Goal: Transaction & Acquisition: Obtain resource

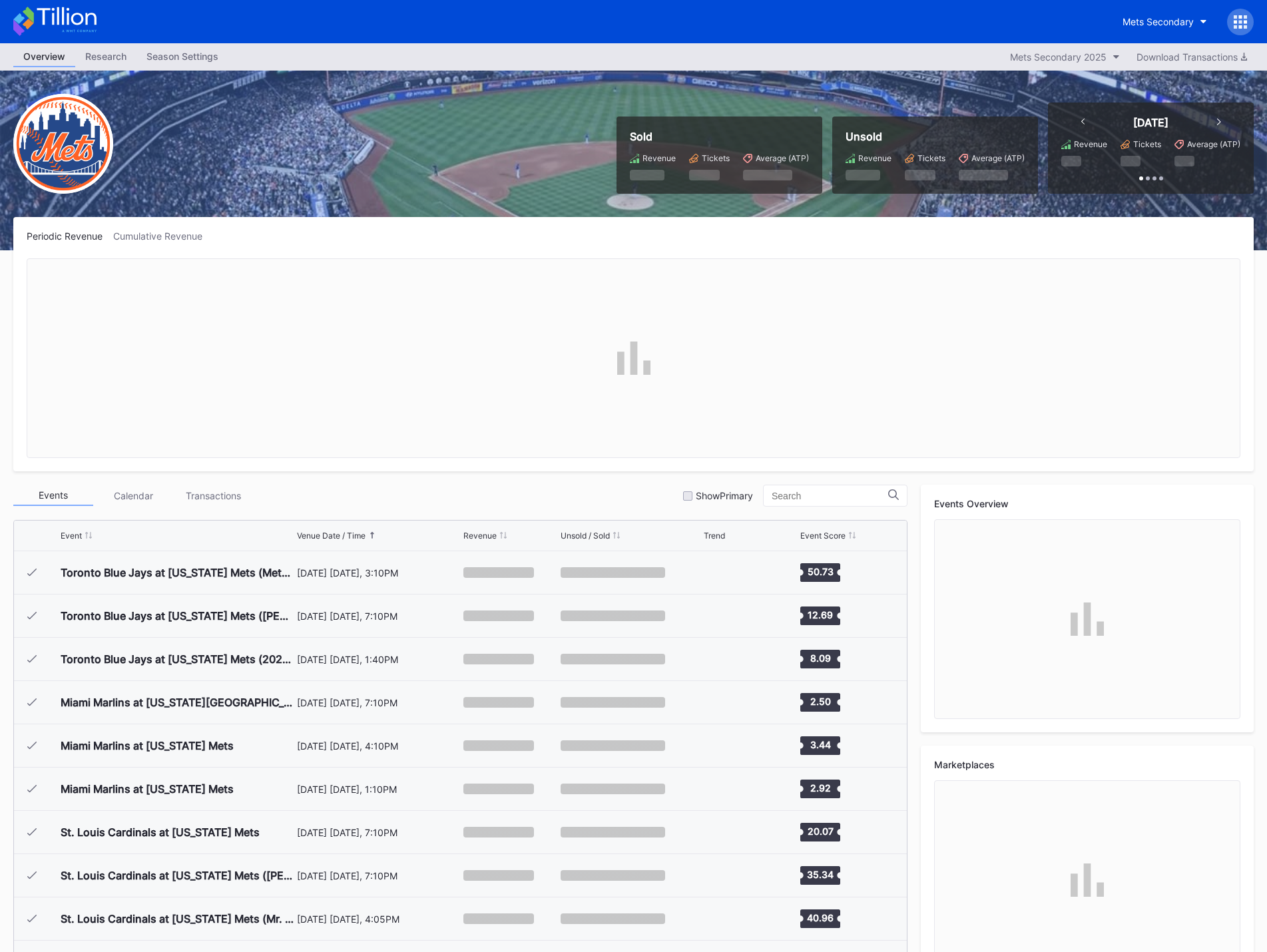
scroll to position [3025, 0]
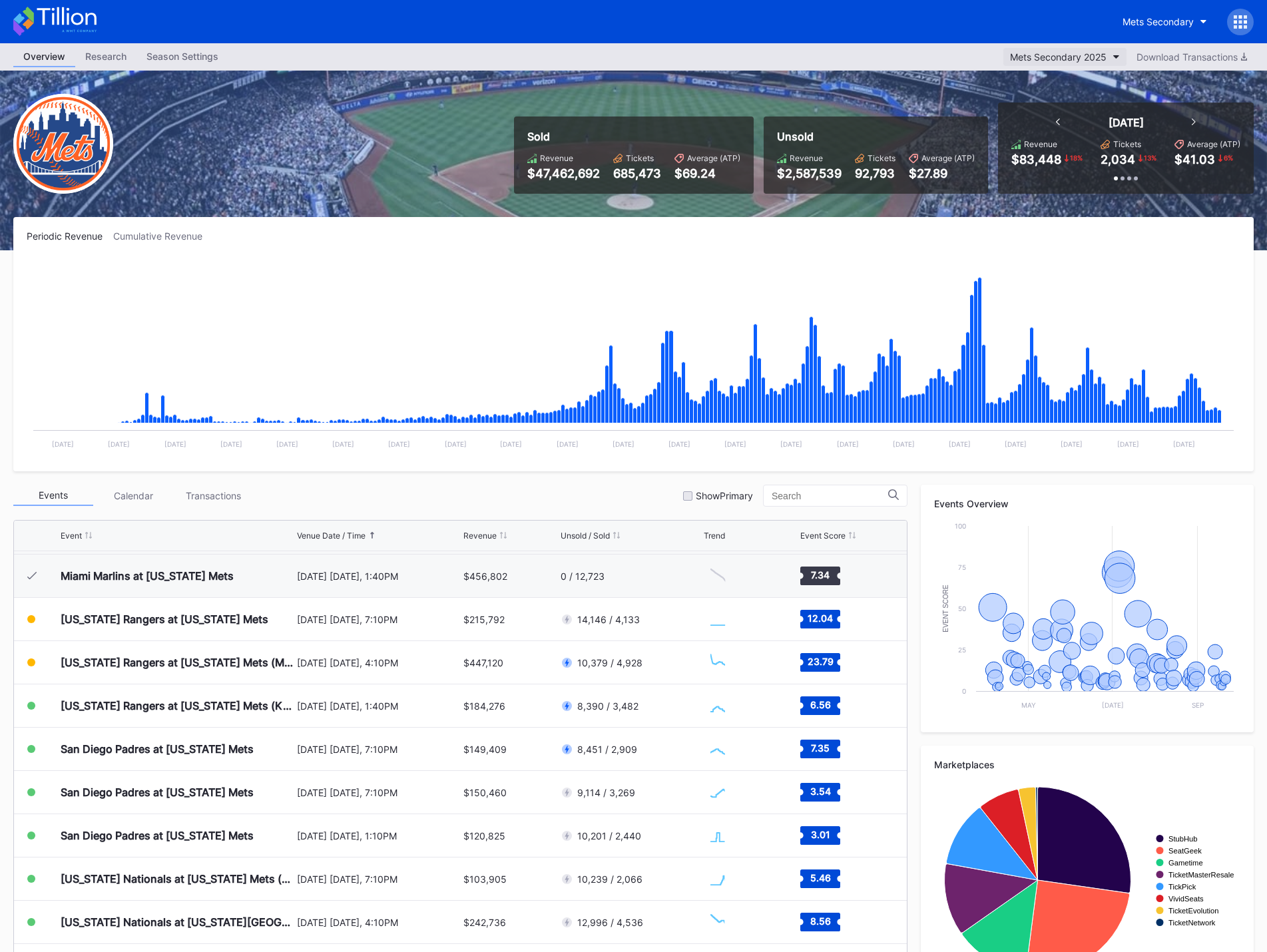
click at [1071, 55] on div "Mets Secondary 2025" at bounding box center [1058, 57] width 96 height 11
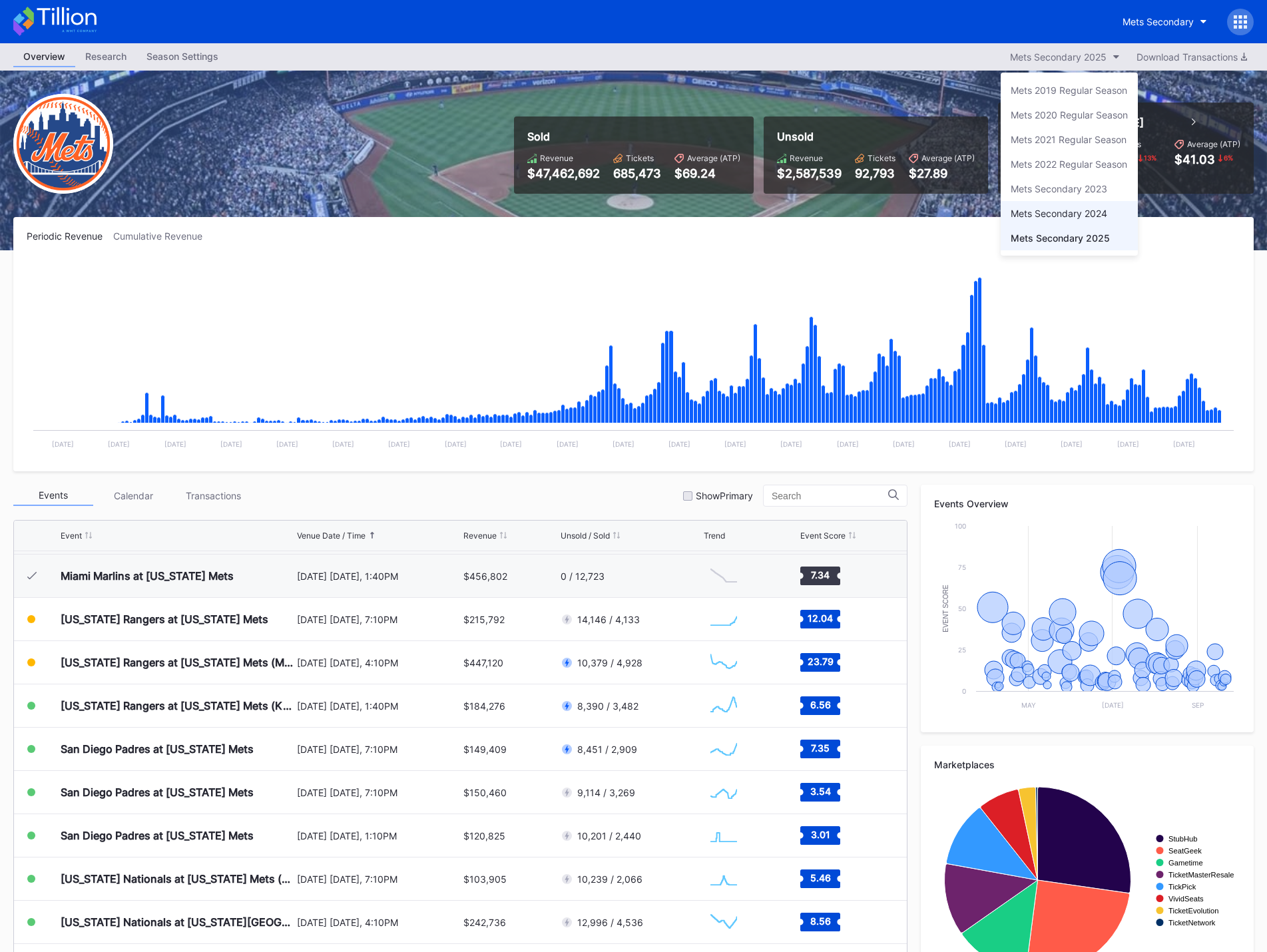
click at [1082, 211] on div "Mets Secondary 2024" at bounding box center [1059, 213] width 96 height 11
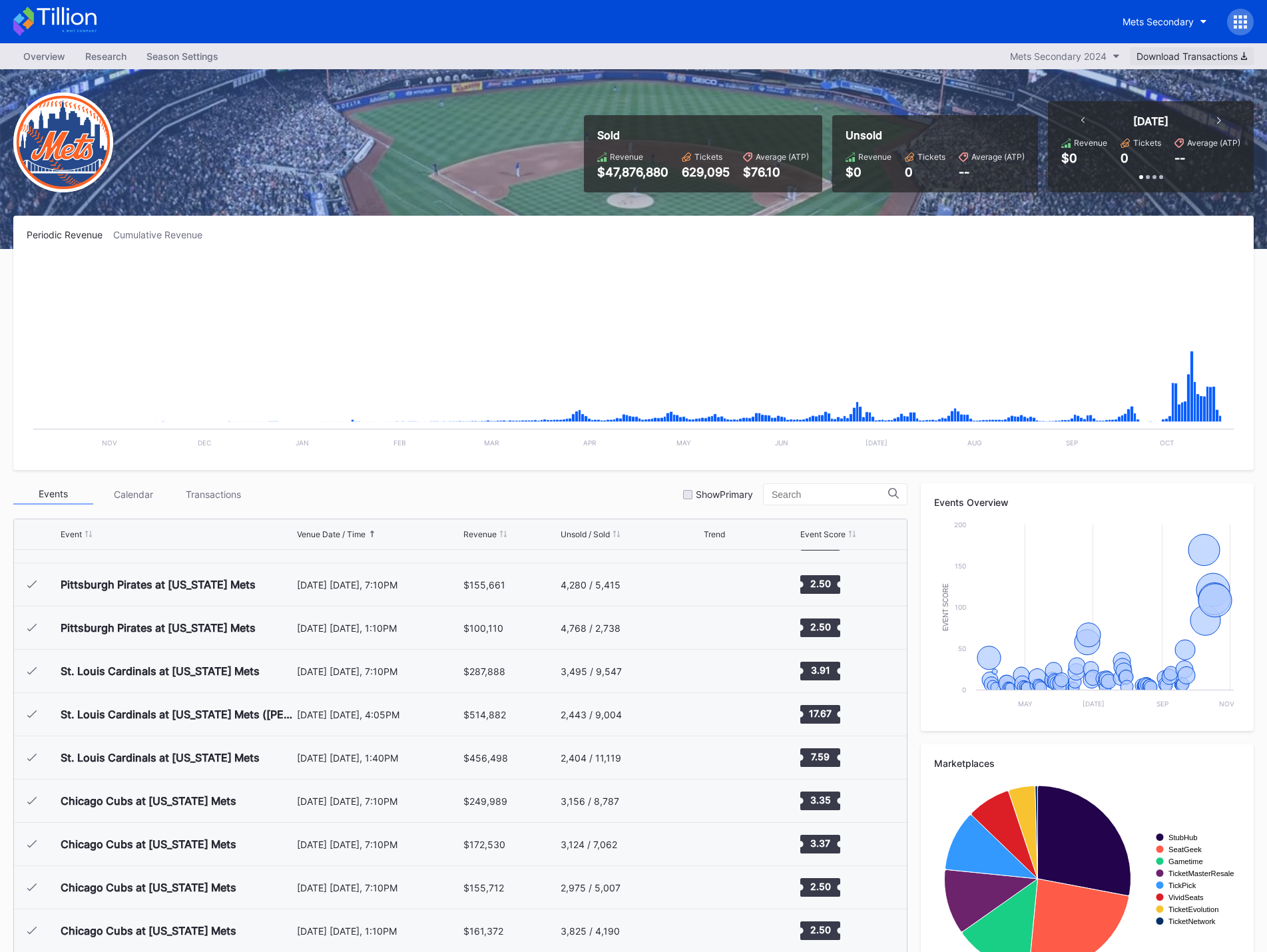
click at [1183, 58] on div "Download Transactions" at bounding box center [1191, 56] width 110 height 11
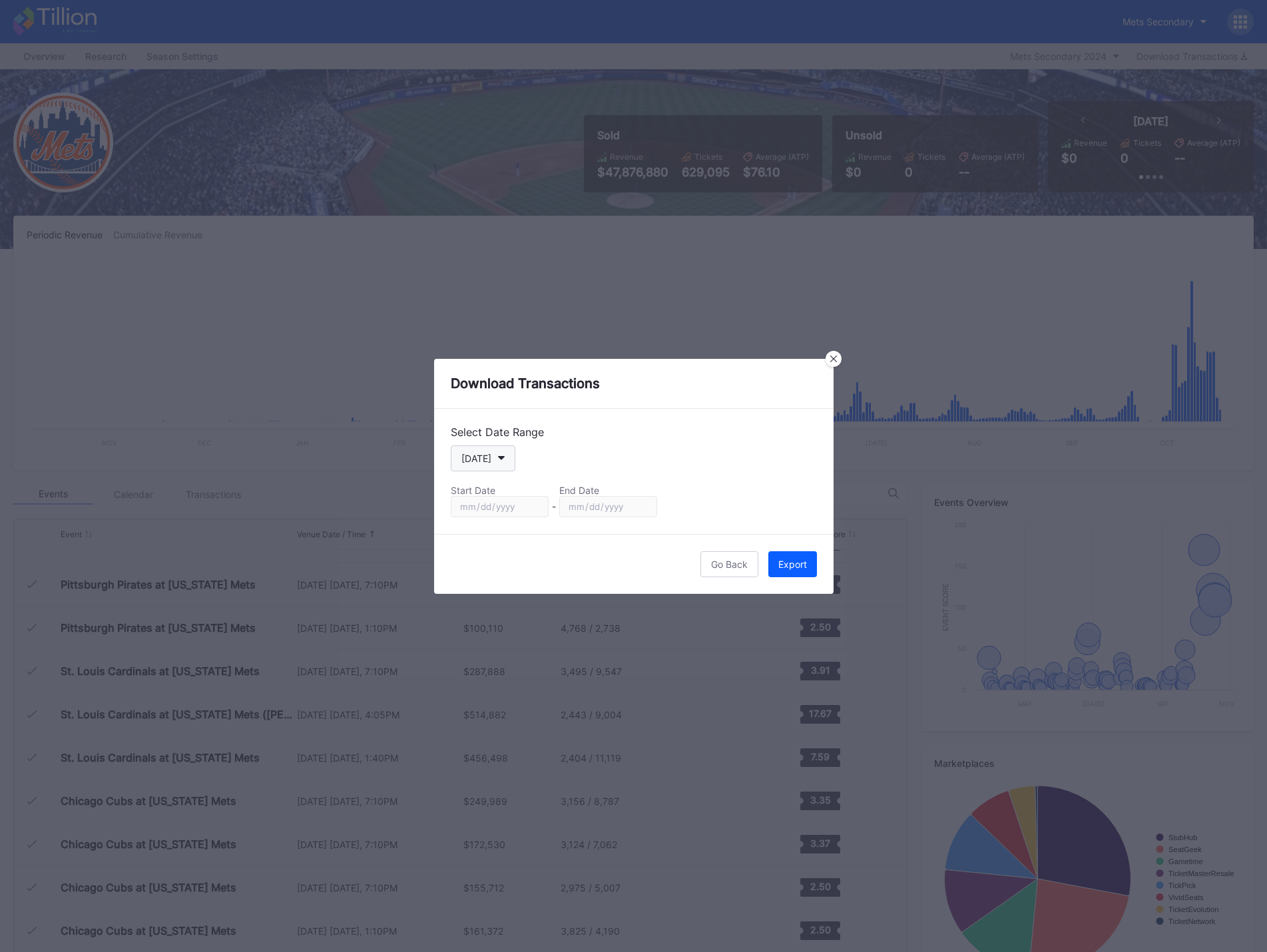
click at [484, 464] on button "[DATE]" at bounding box center [483, 458] width 65 height 26
click at [492, 592] on div "Season" at bounding box center [477, 594] width 32 height 11
type input "[DATE]"
click at [801, 564] on div "Export" at bounding box center [792, 564] width 28 height 11
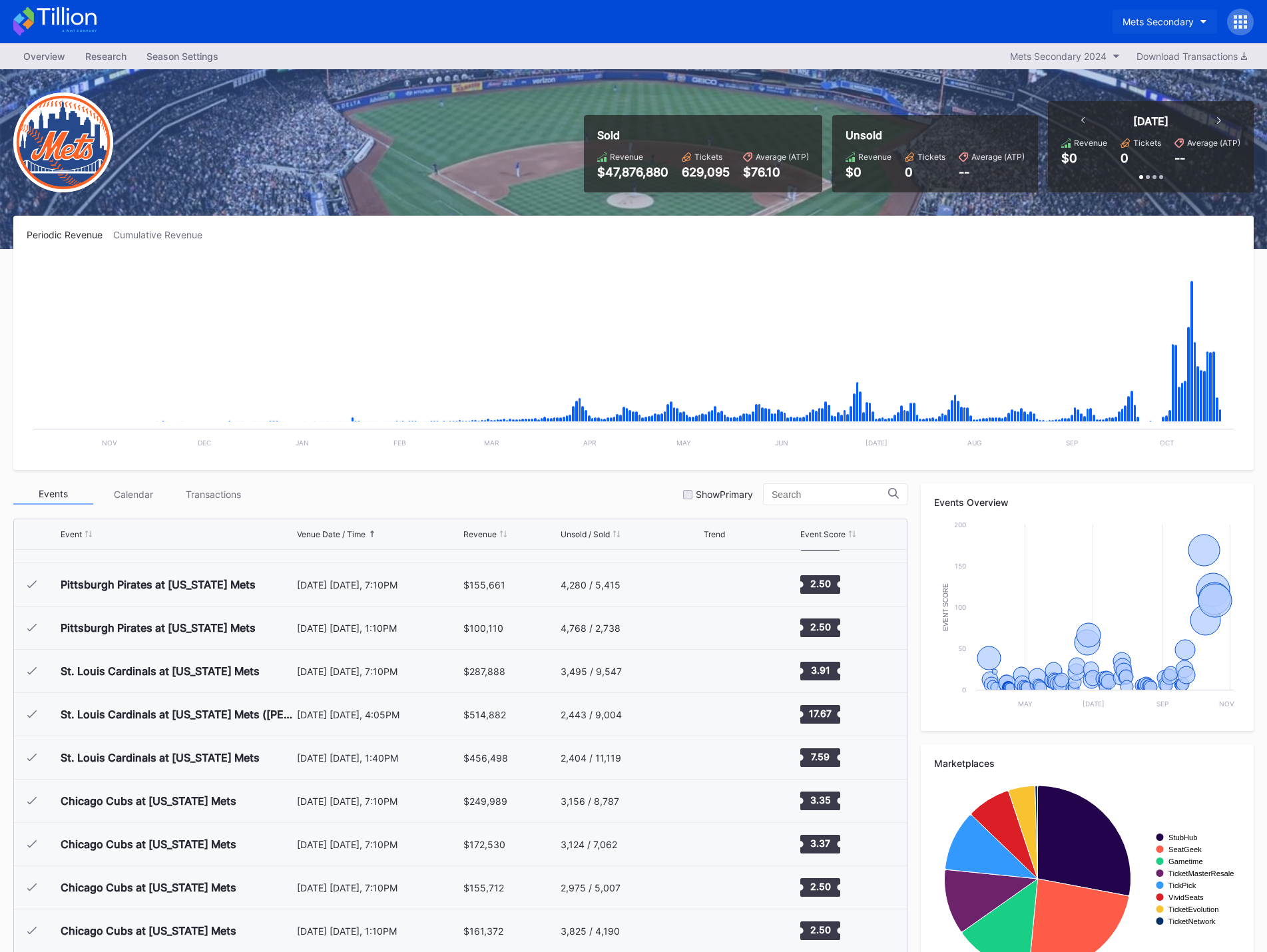
click at [1200, 20] on button "Mets Secondary" at bounding box center [1164, 21] width 104 height 24
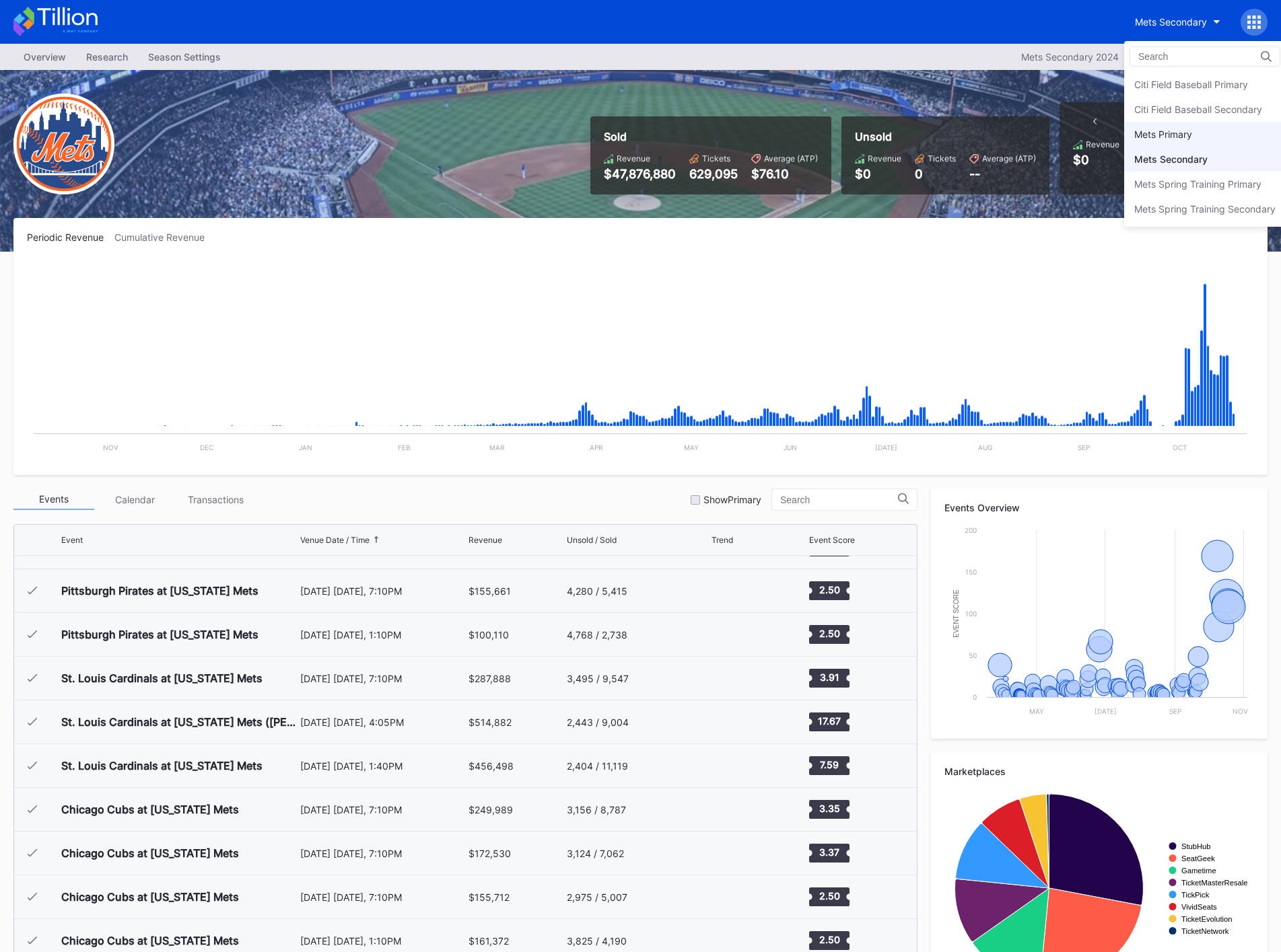
click at [1177, 136] on div "Mets Primary" at bounding box center [1163, 134] width 58 height 11
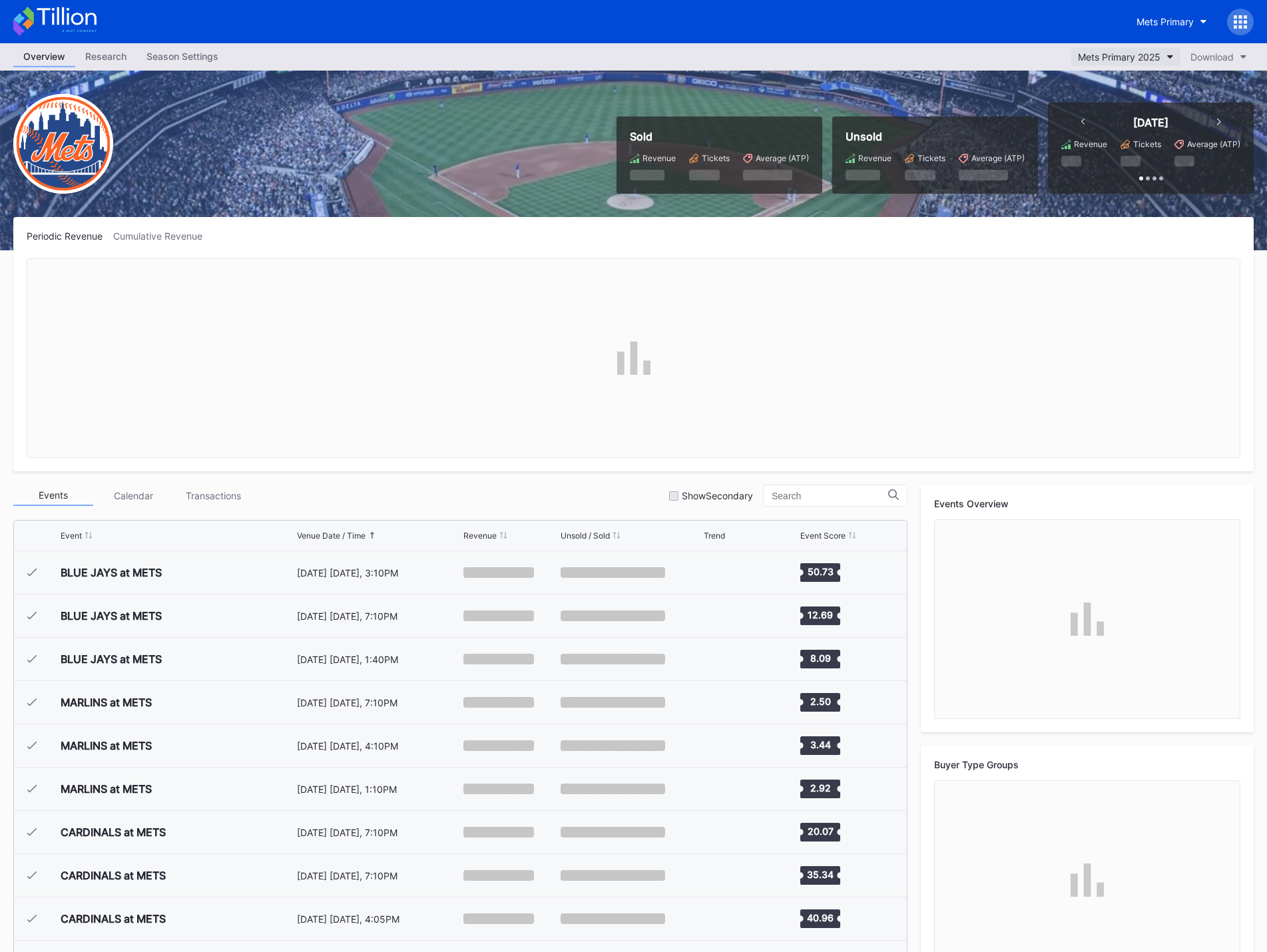
scroll to position [3025, 0]
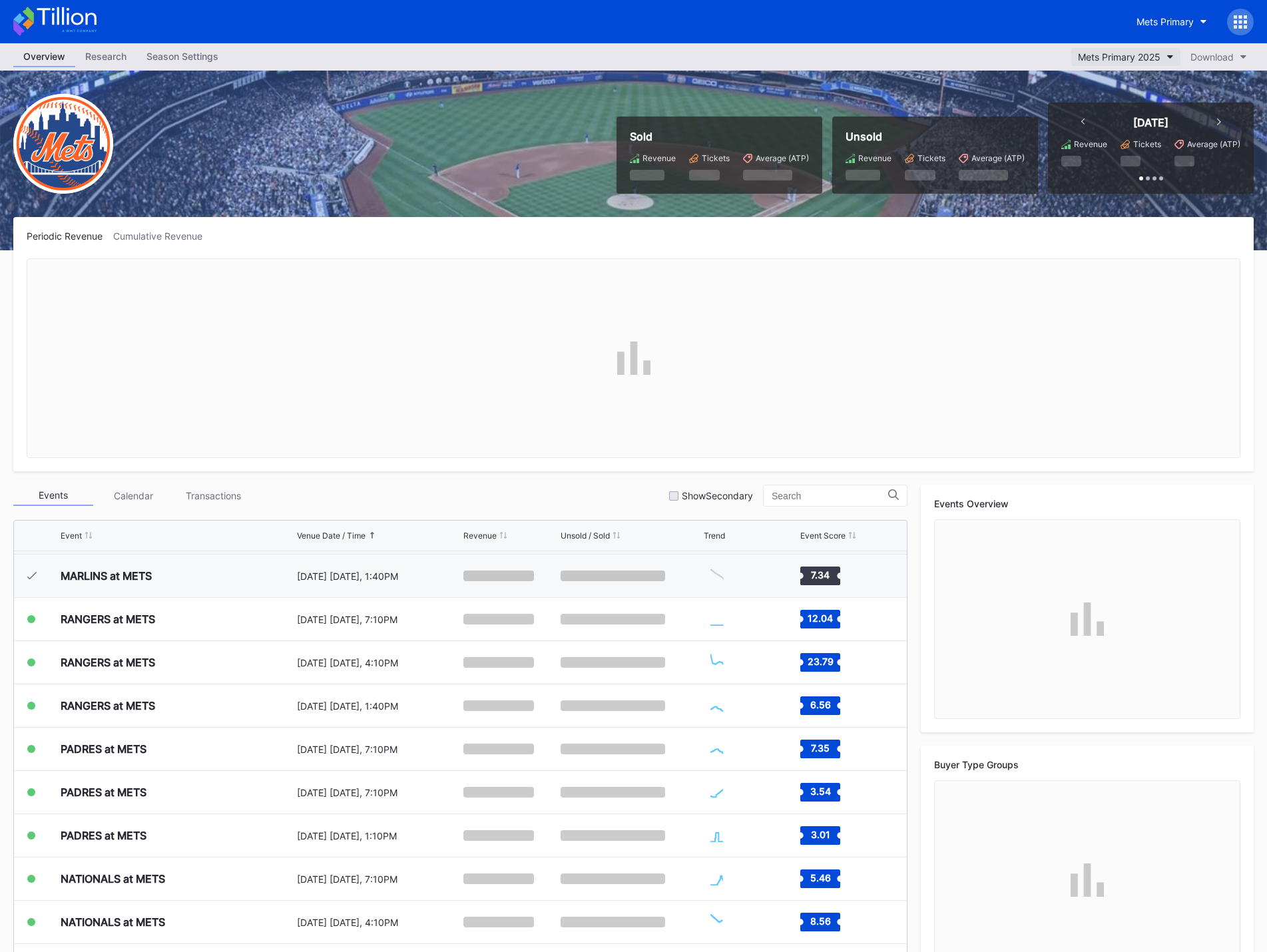
click at [1160, 54] on div "Mets Primary 2025" at bounding box center [1119, 57] width 83 height 11
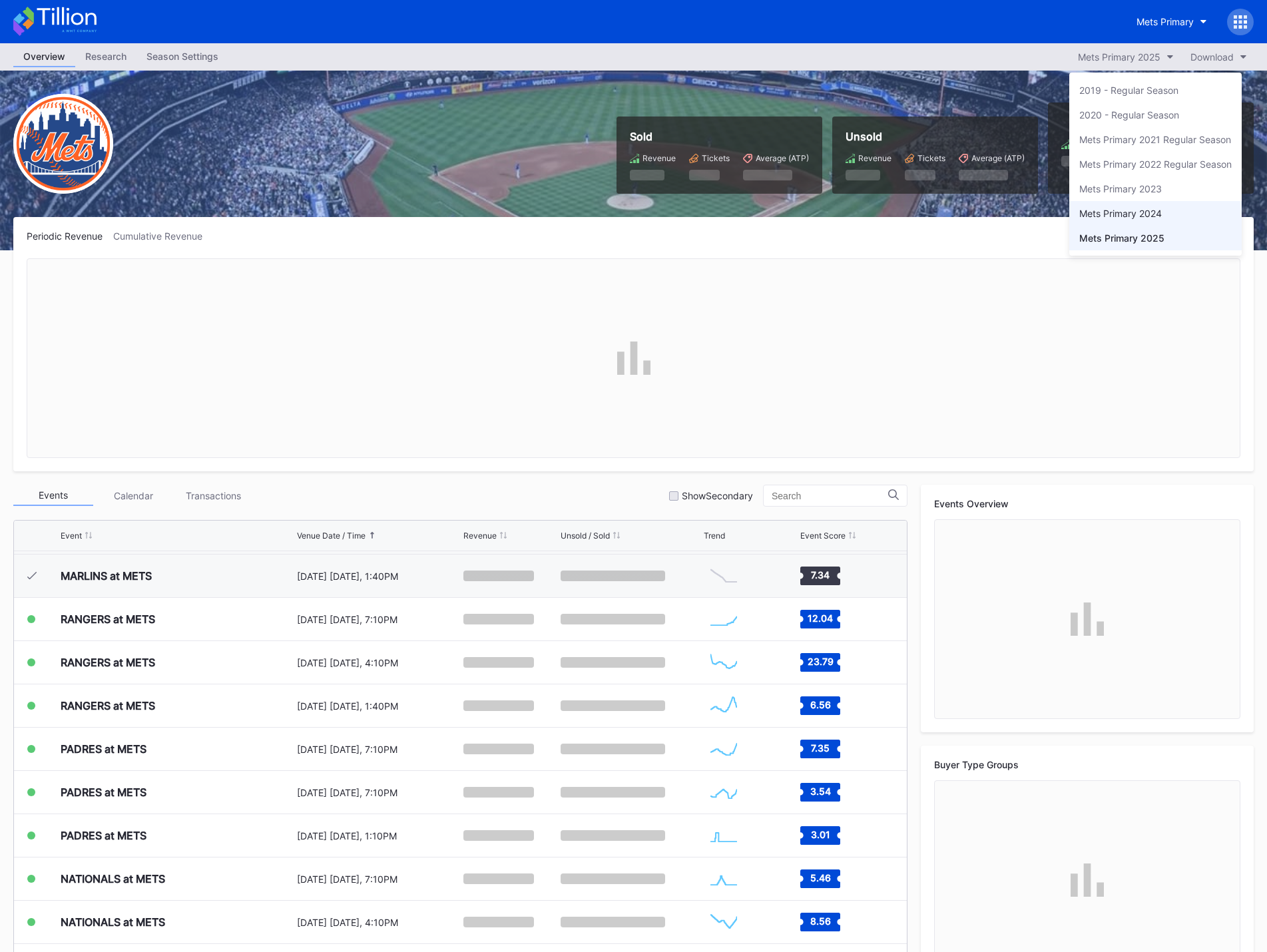
click at [1144, 211] on div "Mets Primary 2024" at bounding box center [1120, 213] width 83 height 11
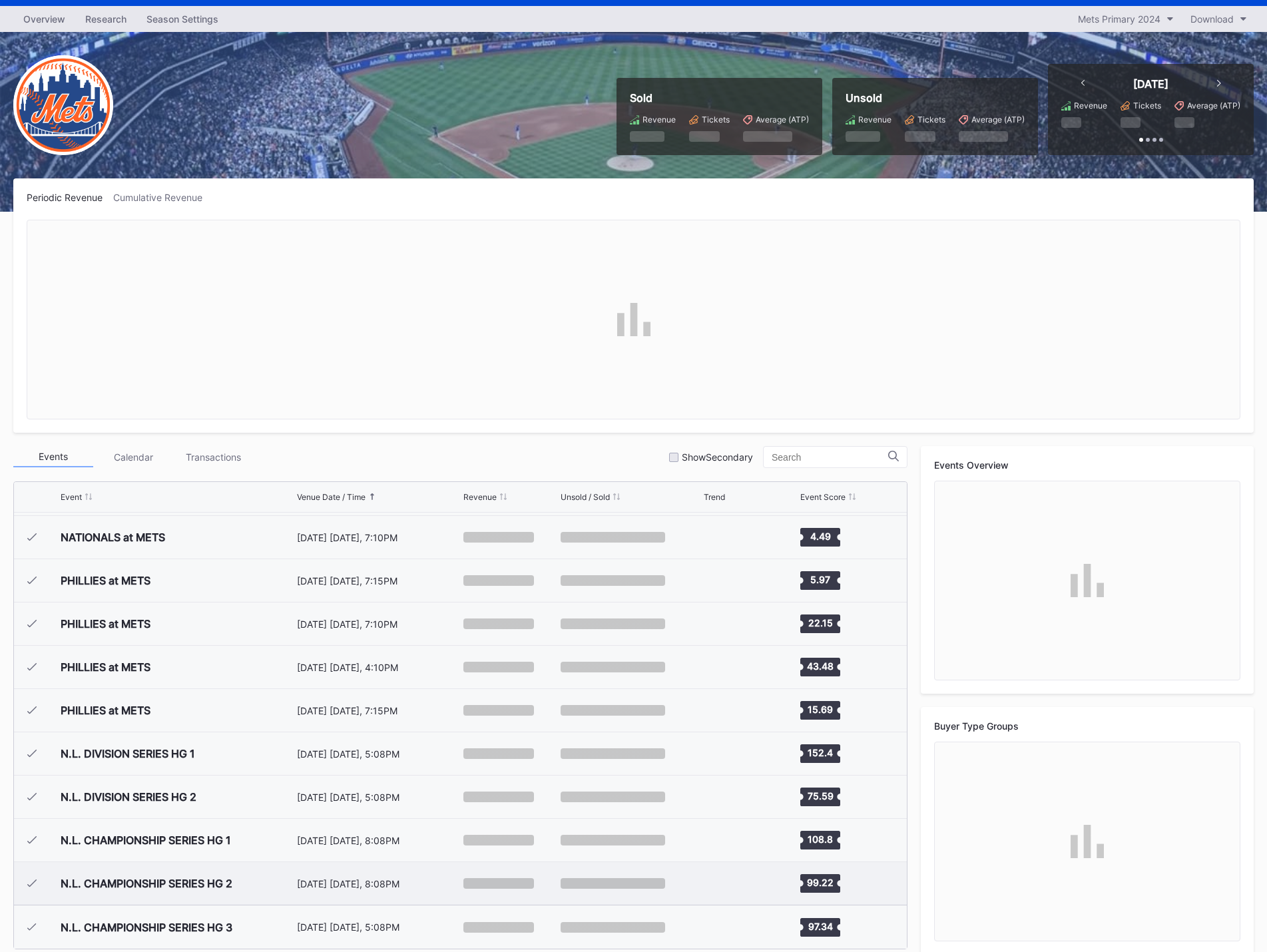
scroll to position [54, 0]
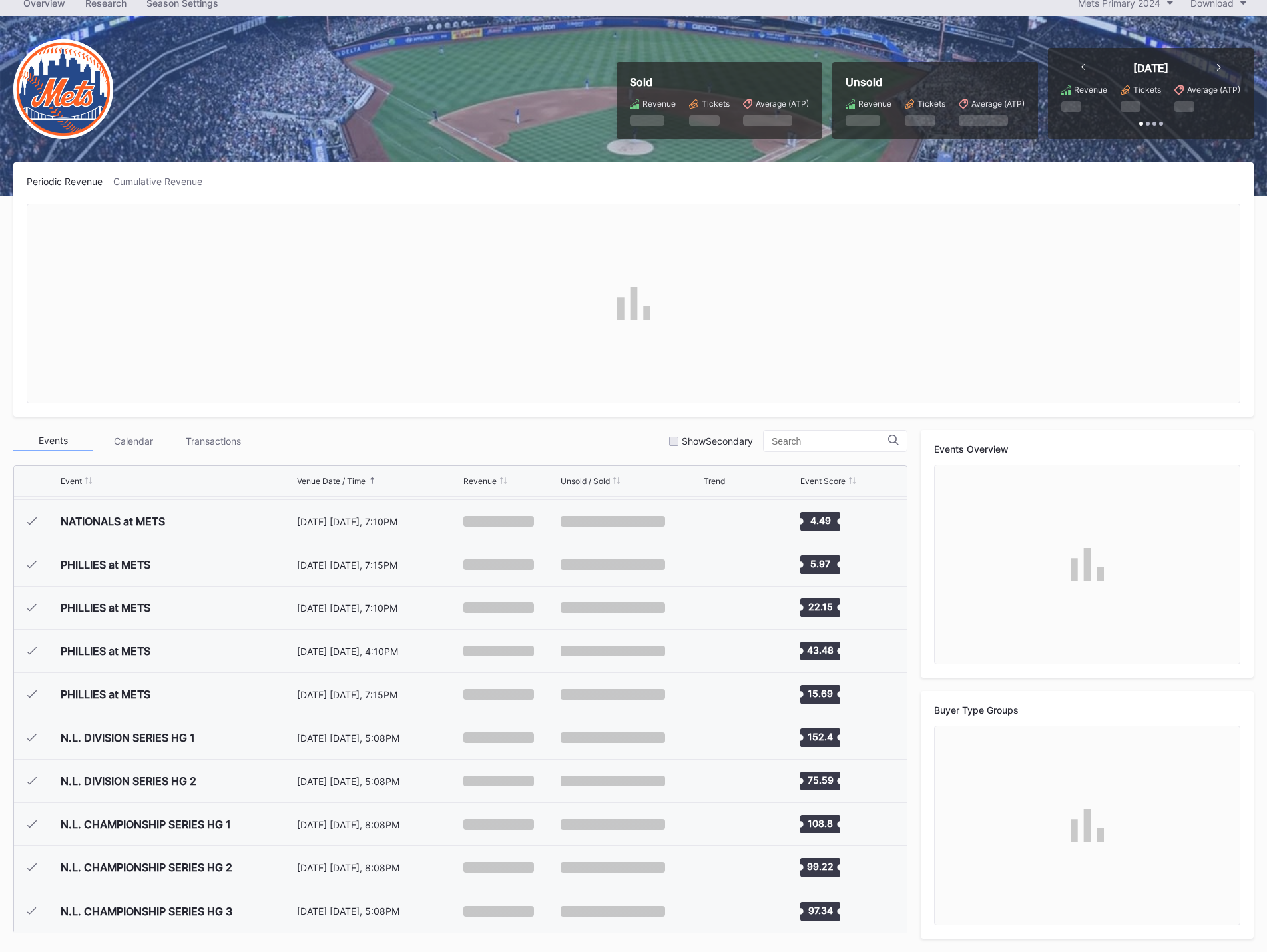
click at [914, 476] on div "Events Calendar Transactions Show Secondary Event Venue Date / Time Revenue Uns…" at bounding box center [634, 684] width 1240 height 509
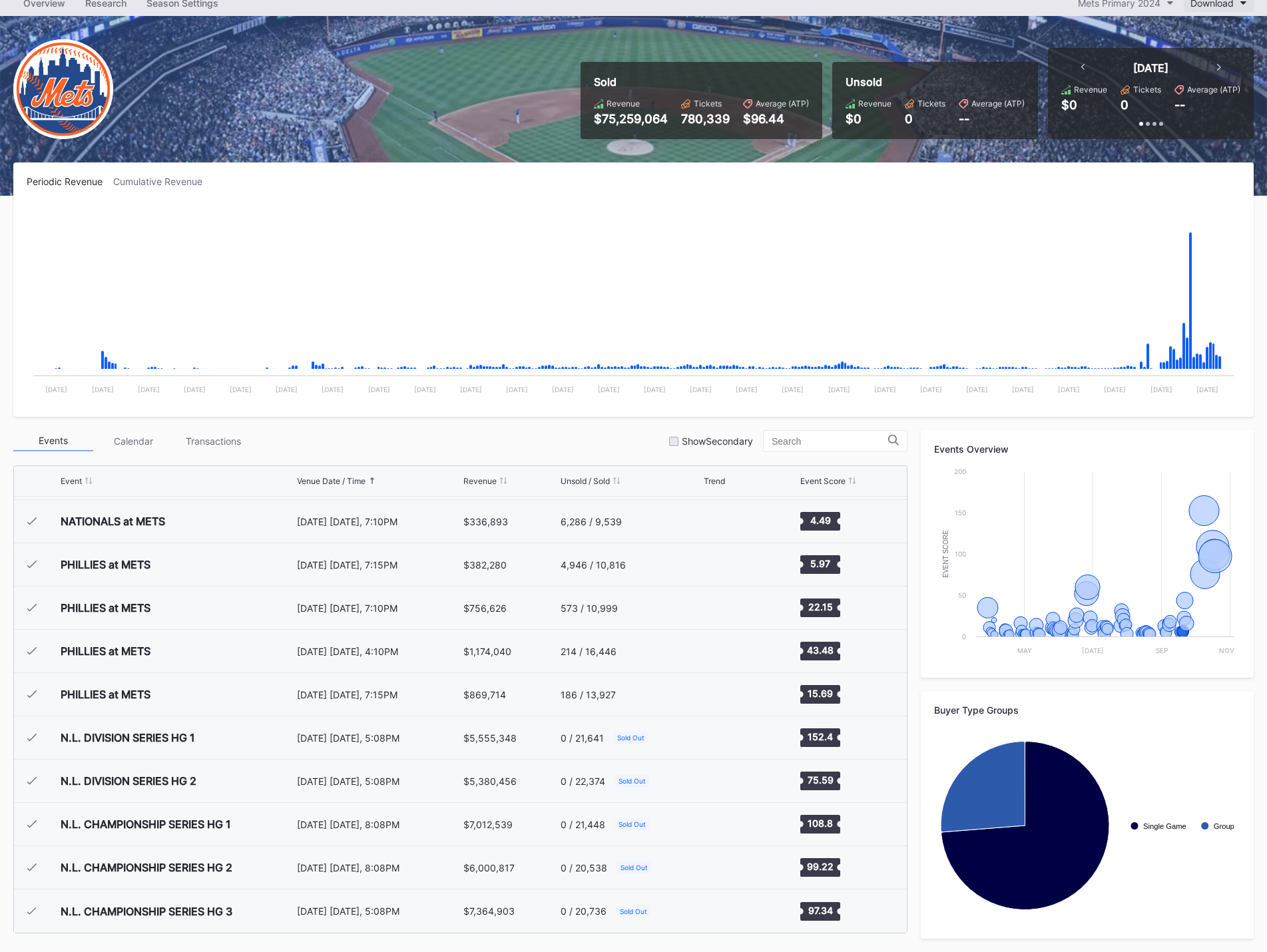
click at [1224, 9] on button "Download" at bounding box center [1218, 2] width 70 height 18
click at [1223, 32] on div "Transactions" at bounding box center [1220, 36] width 55 height 11
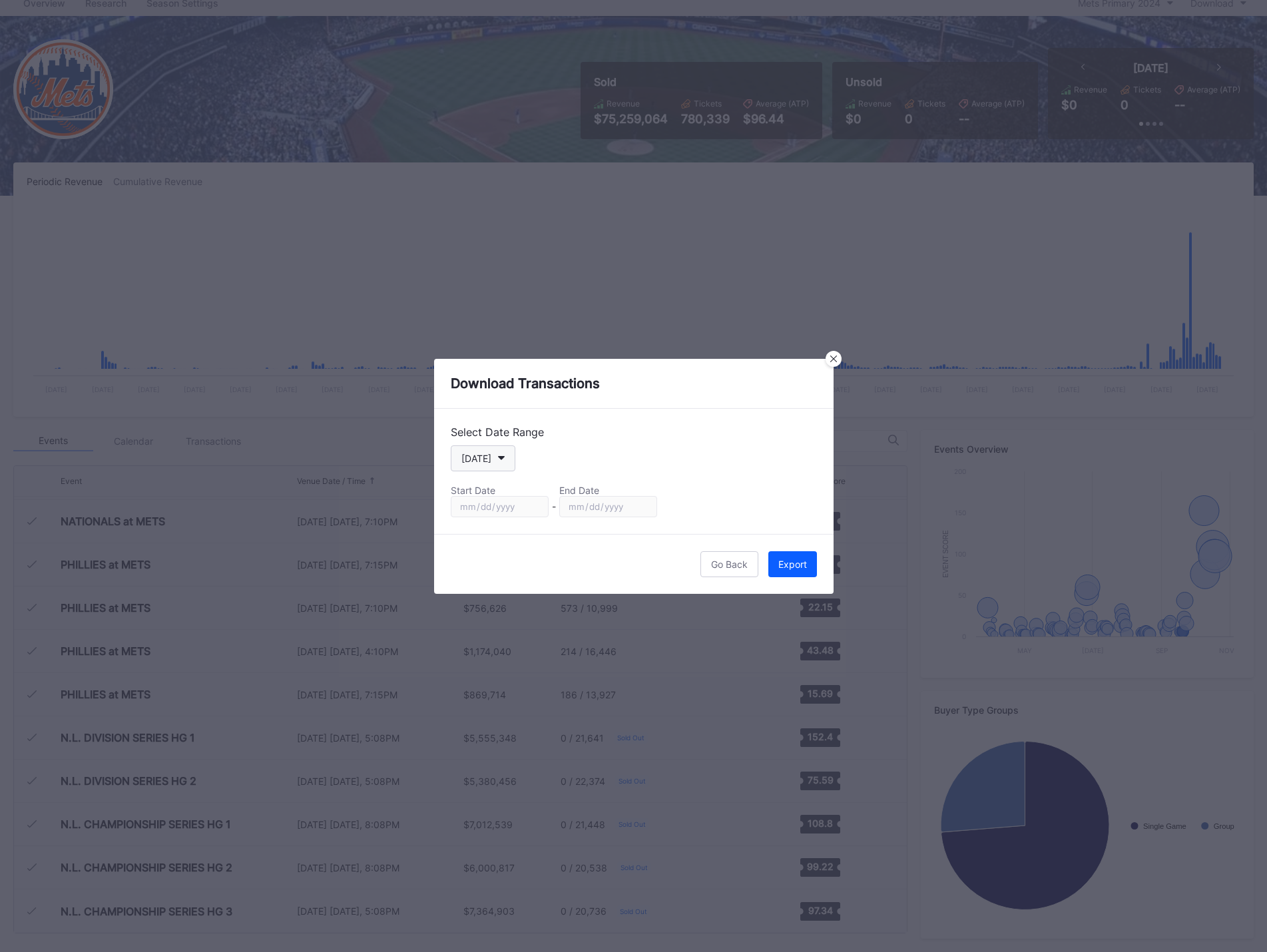
click at [493, 470] on button "[DATE]" at bounding box center [483, 458] width 65 height 26
click at [493, 584] on div "Season" at bounding box center [489, 593] width 77 height 24
type input "[DATE]"
click at [787, 558] on div "Export" at bounding box center [792, 564] width 28 height 11
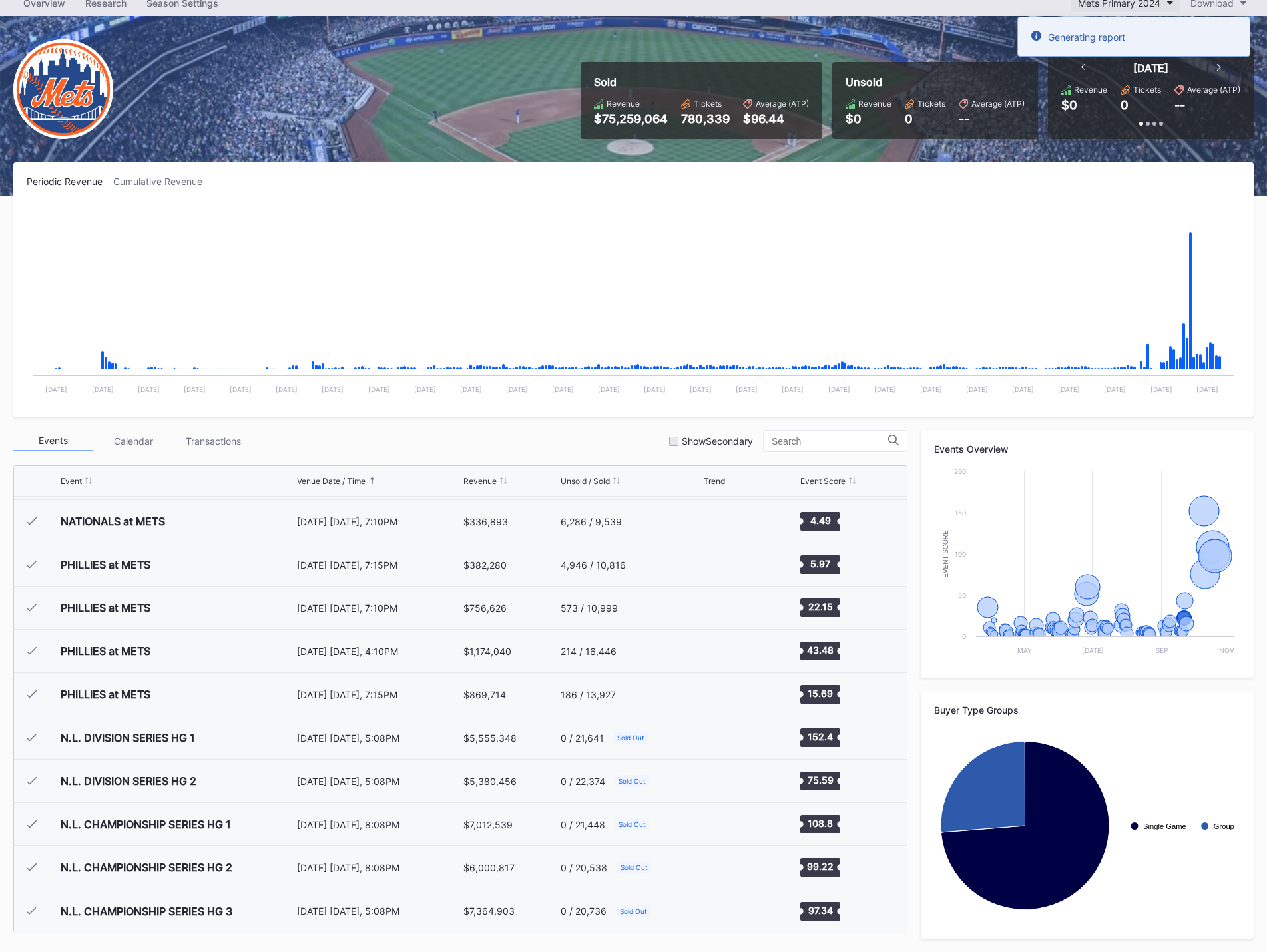
click at [1164, 2] on button "Mets Primary 2024" at bounding box center [1126, 2] width 109 height 18
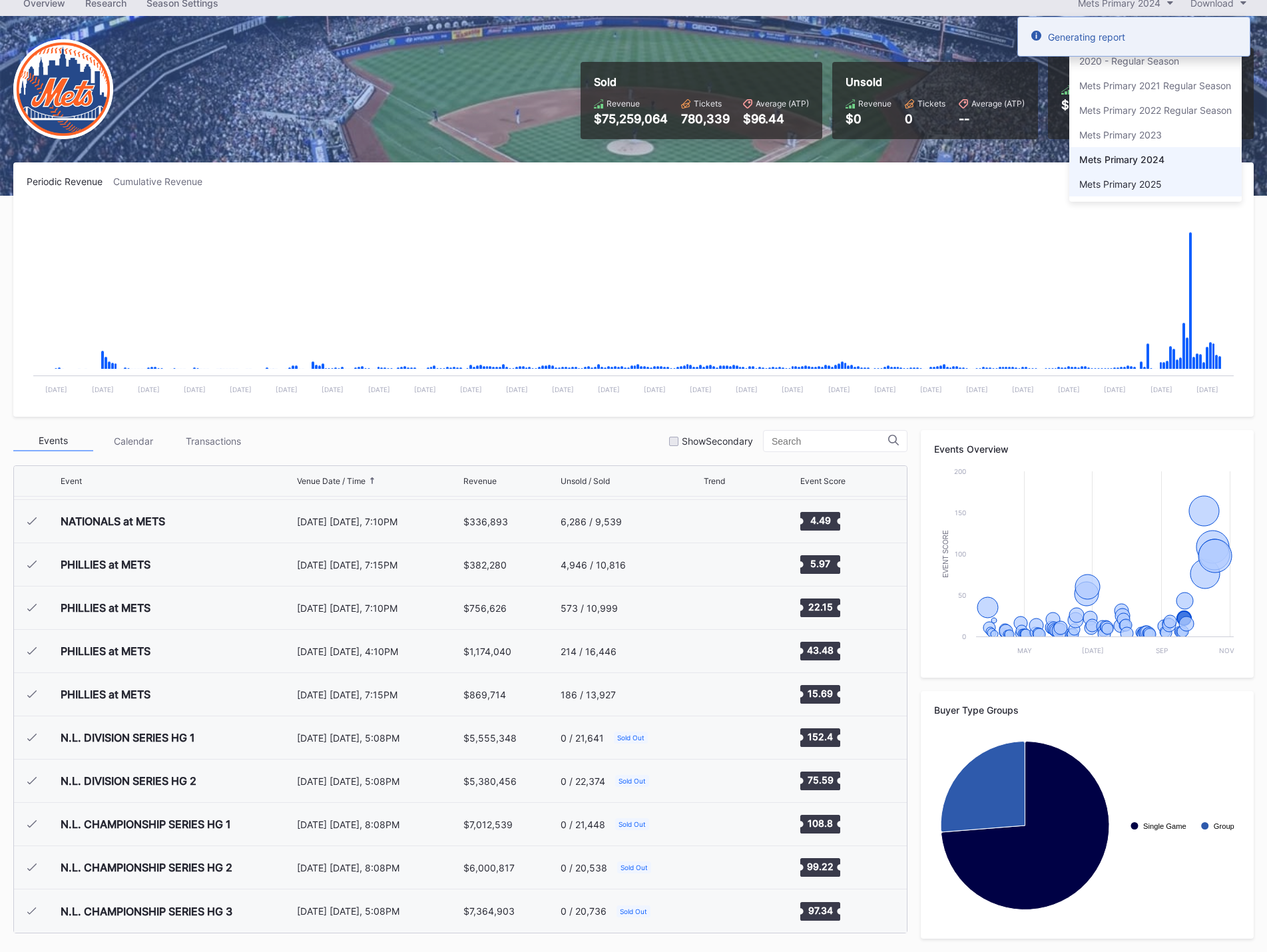
click at [1152, 182] on div "Mets Primary 2025" at bounding box center [1120, 184] width 83 height 11
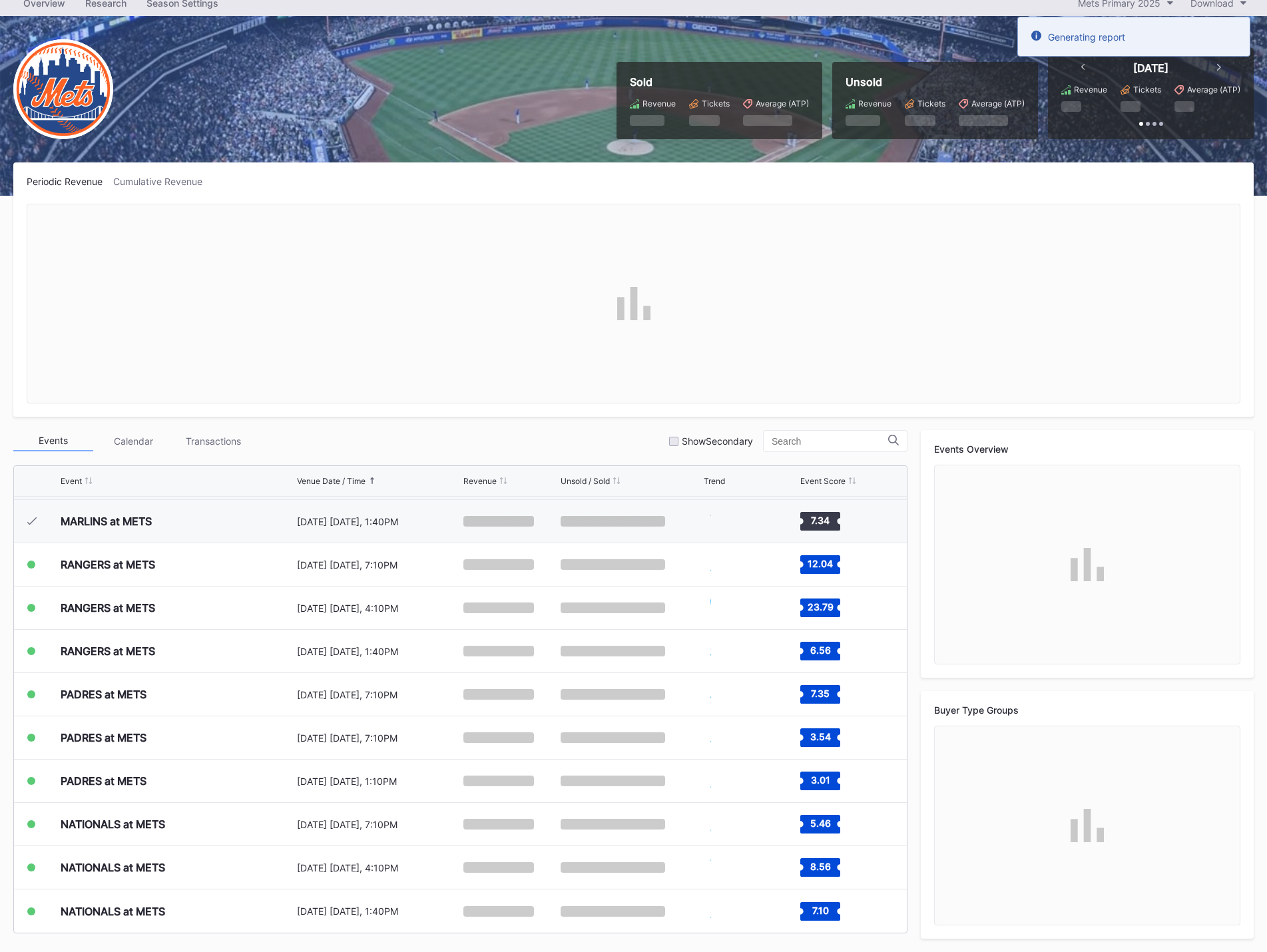
scroll to position [3025, 0]
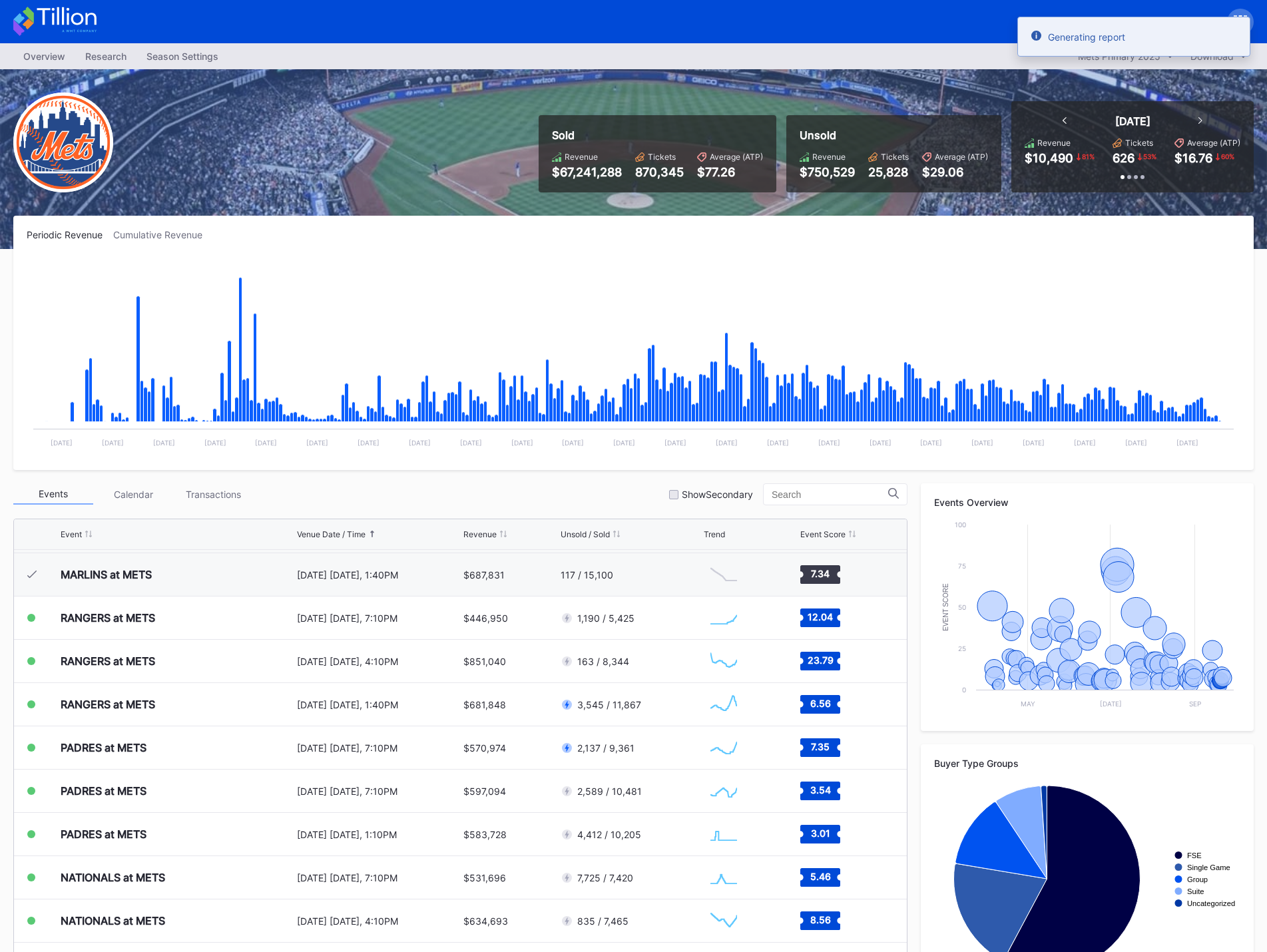
click at [1101, 6] on div "Mets Primary" at bounding box center [634, 21] width 1267 height 43
